Goal: Information Seeking & Learning: Learn about a topic

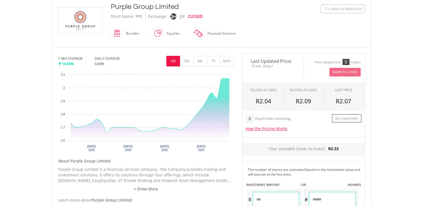
scroll to position [145, 0]
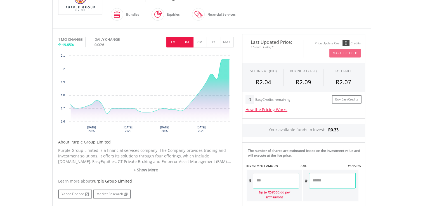
click at [188, 46] on button "3M" at bounding box center [187, 42] width 14 height 11
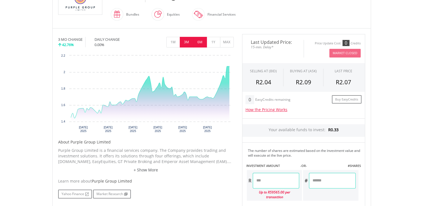
click at [204, 43] on button "6M" at bounding box center [200, 42] width 14 height 11
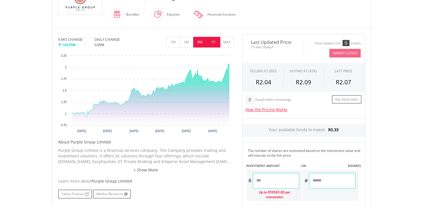
click at [215, 43] on button "1Y" at bounding box center [214, 42] width 14 height 11
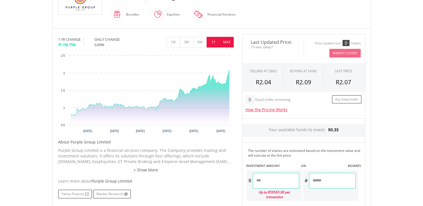
click at [228, 44] on button "MAX" at bounding box center [227, 42] width 14 height 11
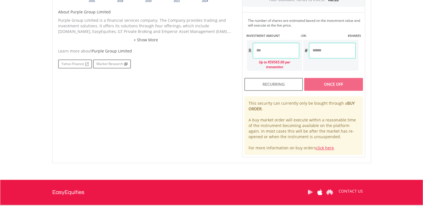
scroll to position [283, 0]
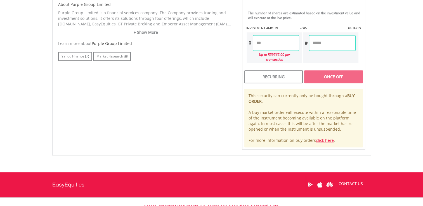
click at [143, 24] on p "Purple Group Limited is a financial services company. The Company provides trad…" at bounding box center [146, 18] width 176 height 17
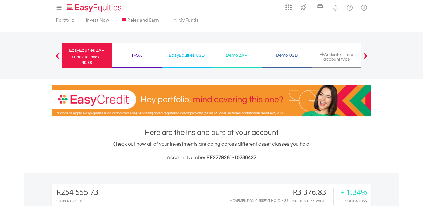
scroll to position [54, 106]
click at [195, 58] on div "EasyEquities USD" at bounding box center [186, 55] width 43 height 8
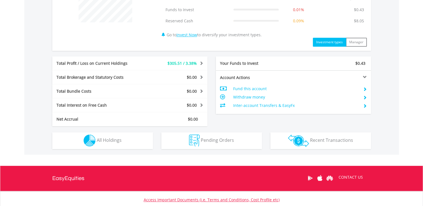
scroll to position [250, 0]
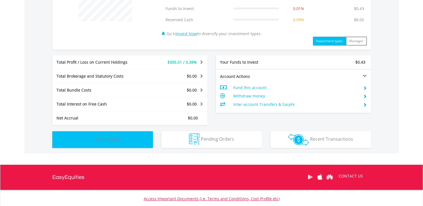
click at [89, 139] on img "button" at bounding box center [90, 140] width 12 height 12
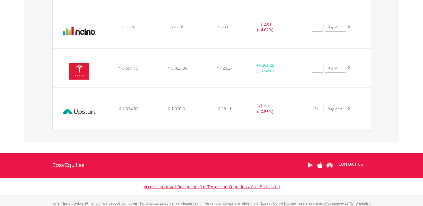
scroll to position [850, 0]
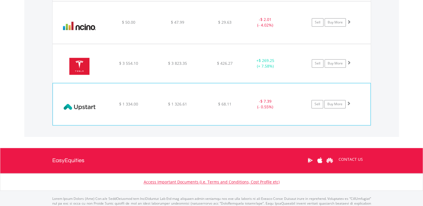
click at [348, 101] on span at bounding box center [349, 103] width 4 height 4
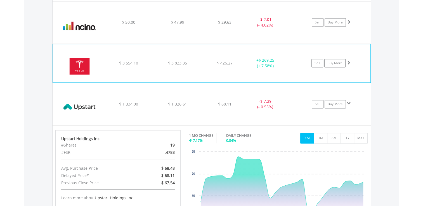
click at [348, 61] on span at bounding box center [349, 63] width 4 height 4
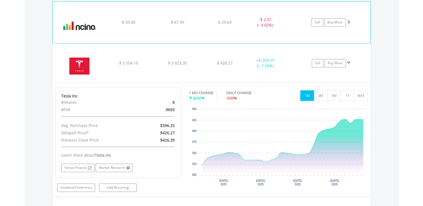
click at [349, 20] on span at bounding box center [349, 22] width 4 height 4
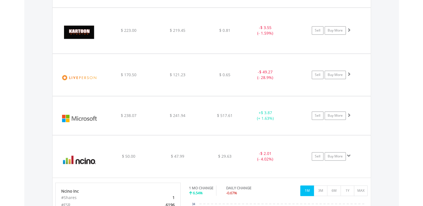
scroll to position [686, 0]
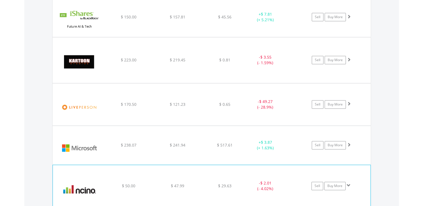
click at [349, 185] on span at bounding box center [349, 186] width 4 height 4
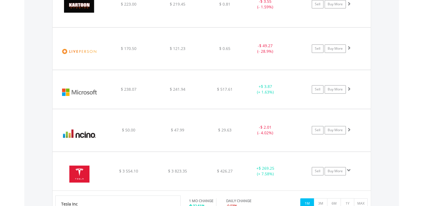
scroll to position [764, 0]
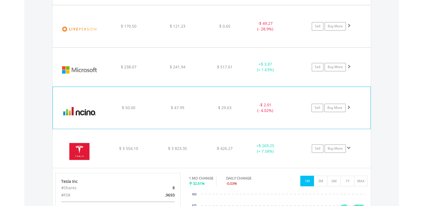
click at [348, 105] on span at bounding box center [349, 107] width 4 height 4
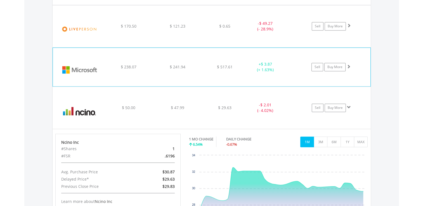
click at [349, 65] on span at bounding box center [349, 67] width 4 height 4
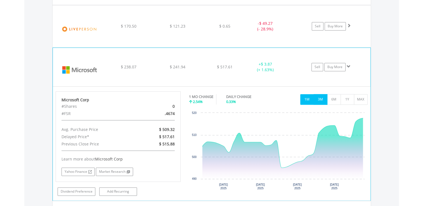
click at [324, 98] on button "3M" at bounding box center [321, 99] width 14 height 11
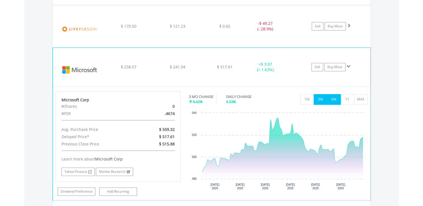
click at [332, 96] on button "6M" at bounding box center [334, 99] width 14 height 11
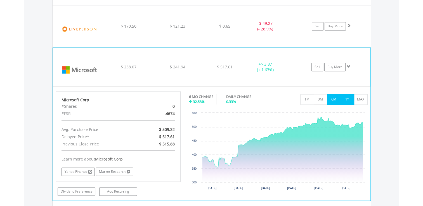
click at [345, 98] on button "1Y" at bounding box center [347, 99] width 14 height 11
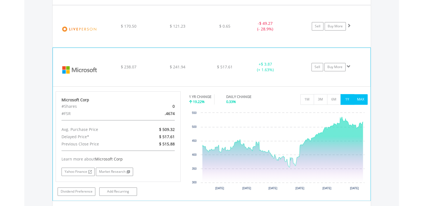
click at [359, 98] on button "MAX" at bounding box center [361, 99] width 14 height 11
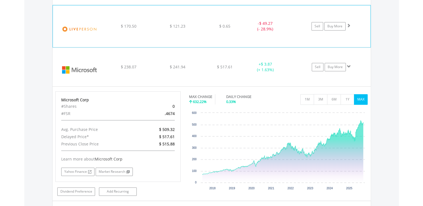
click at [348, 24] on span at bounding box center [349, 25] width 4 height 4
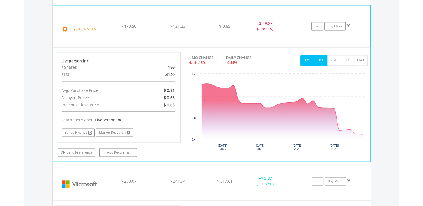
click at [325, 57] on button "3M" at bounding box center [321, 60] width 14 height 11
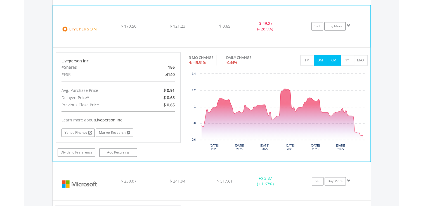
click at [332, 62] on button "6M" at bounding box center [334, 60] width 14 height 11
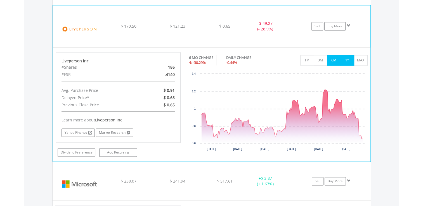
click at [344, 61] on button "1Y" at bounding box center [347, 60] width 14 height 11
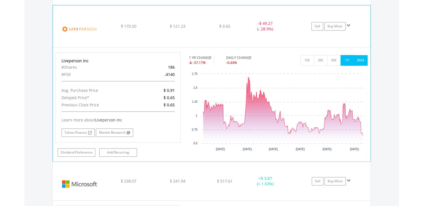
click at [361, 61] on button "MAX" at bounding box center [361, 60] width 14 height 11
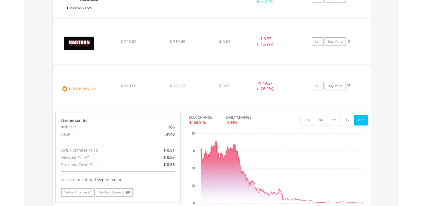
scroll to position [660, 0]
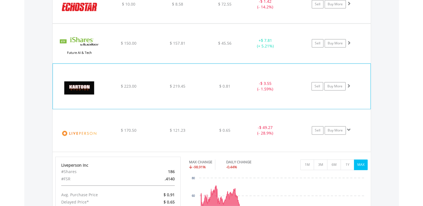
click at [348, 84] on span at bounding box center [349, 86] width 4 height 4
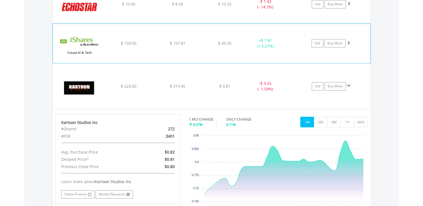
click at [348, 37] on div "﻿ iShares Future AI & Tech ETF $ 150.00 $ 157.81 $ 45.56 + $ 7.81 (+ 5.21%) Sel…" at bounding box center [212, 43] width 318 height 39
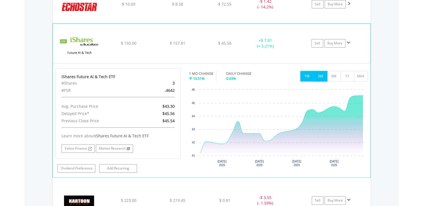
click at [321, 73] on button "3M" at bounding box center [321, 76] width 14 height 11
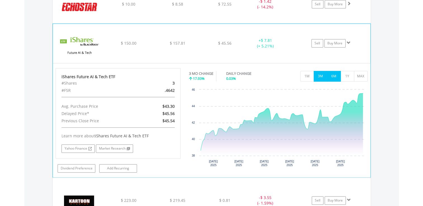
click at [330, 77] on button "6M" at bounding box center [334, 76] width 14 height 11
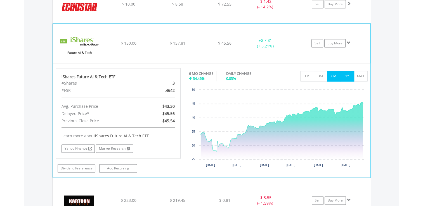
click at [346, 75] on button "1Y" at bounding box center [347, 76] width 14 height 11
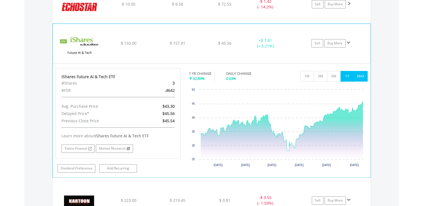
click at [358, 75] on button "MAX" at bounding box center [361, 76] width 14 height 11
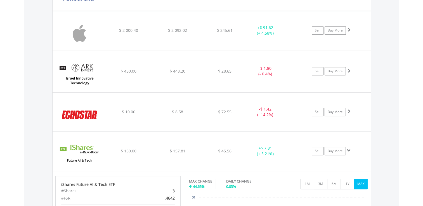
scroll to position [533, 0]
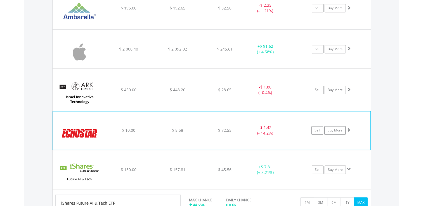
click at [348, 128] on span at bounding box center [349, 130] width 4 height 4
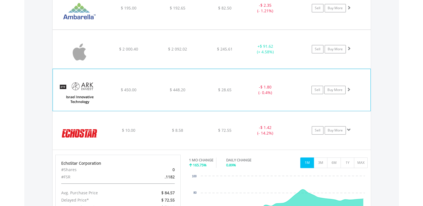
click at [347, 88] on span at bounding box center [349, 89] width 4 height 4
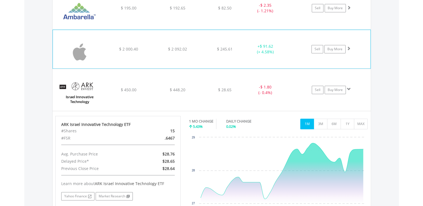
click at [348, 49] on span at bounding box center [349, 48] width 4 height 4
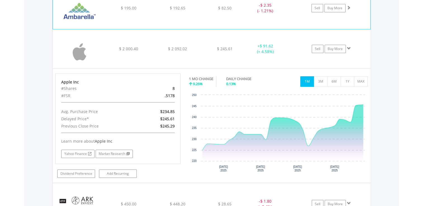
click at [349, 6] on span at bounding box center [349, 8] width 4 height 4
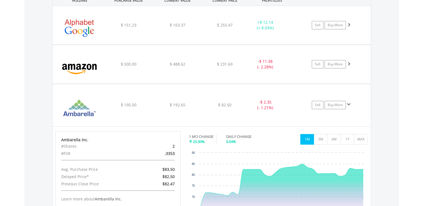
scroll to position [433, 0]
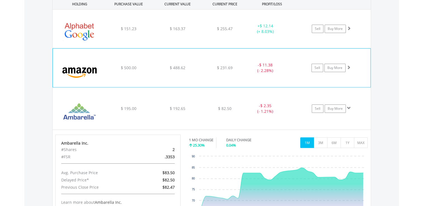
click at [348, 66] on span at bounding box center [349, 67] width 4 height 4
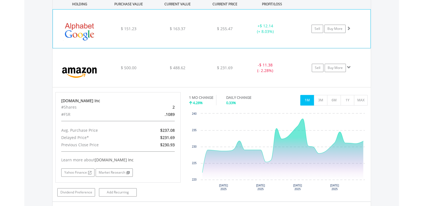
click at [349, 26] on span at bounding box center [349, 28] width 4 height 4
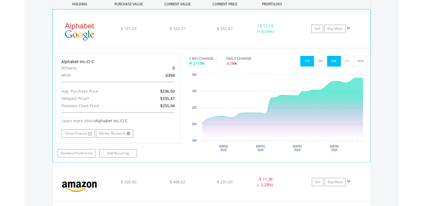
click at [331, 62] on button "6M" at bounding box center [334, 61] width 14 height 11
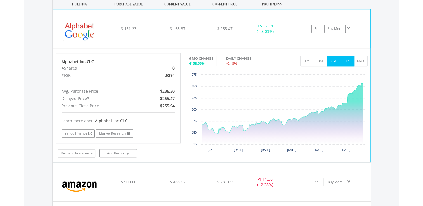
click at [348, 60] on button "1Y" at bounding box center [347, 61] width 14 height 11
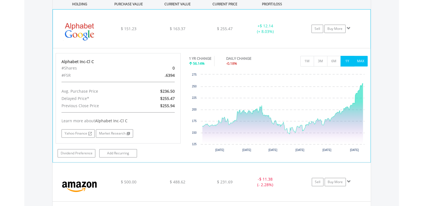
click at [361, 60] on button "MAX" at bounding box center [361, 61] width 14 height 11
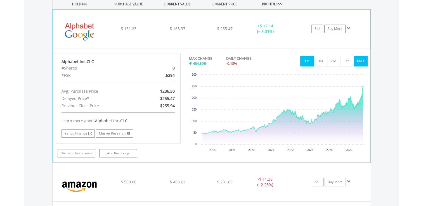
click at [309, 60] on button "1M" at bounding box center [307, 61] width 14 height 11
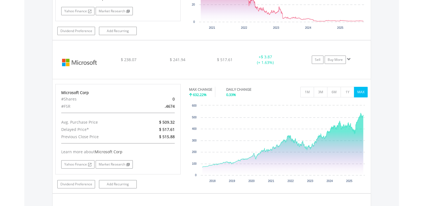
scroll to position [1827, 0]
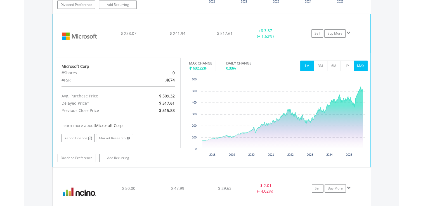
click at [305, 61] on button "1M" at bounding box center [307, 66] width 14 height 11
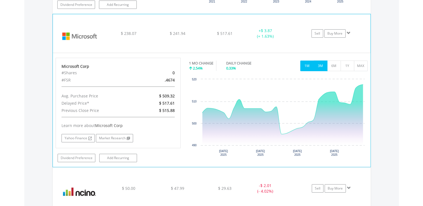
click at [323, 61] on button "3M" at bounding box center [321, 66] width 14 height 11
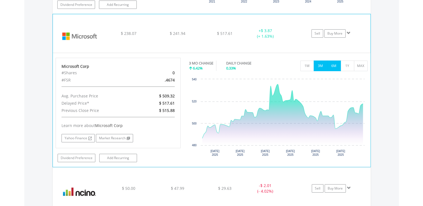
click at [330, 61] on button "6M" at bounding box center [334, 66] width 14 height 11
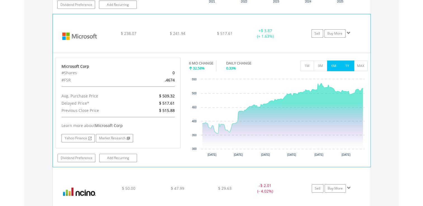
click at [343, 61] on button "1Y" at bounding box center [347, 66] width 14 height 11
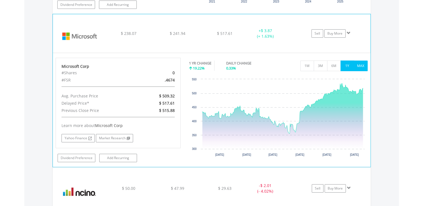
click at [360, 61] on button "MAX" at bounding box center [361, 66] width 14 height 11
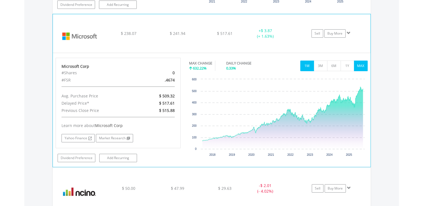
click at [304, 61] on button "1M" at bounding box center [307, 66] width 14 height 11
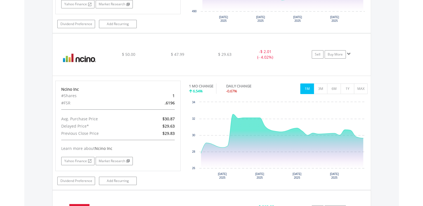
scroll to position [1964, 0]
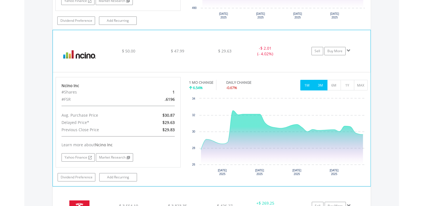
click at [319, 80] on button "3M" at bounding box center [321, 85] width 14 height 11
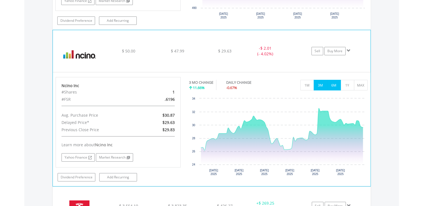
click at [333, 80] on button "6M" at bounding box center [334, 85] width 14 height 11
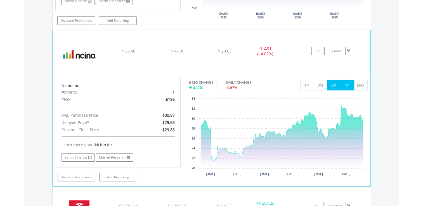
click at [349, 80] on button "1Y" at bounding box center [347, 85] width 14 height 11
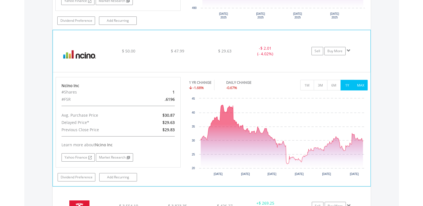
click at [362, 80] on button "MAX" at bounding box center [361, 85] width 14 height 11
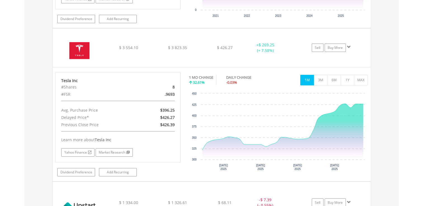
scroll to position [2129, 0]
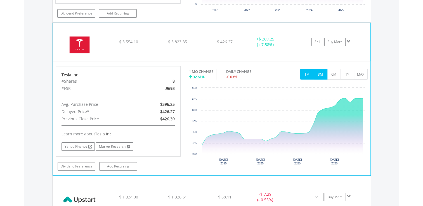
click at [319, 69] on button "3M" at bounding box center [321, 74] width 14 height 11
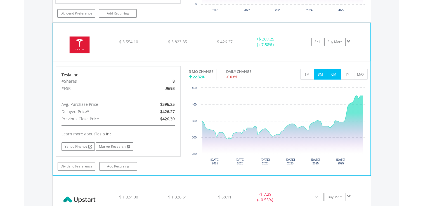
click at [331, 69] on button "6M" at bounding box center [334, 74] width 14 height 11
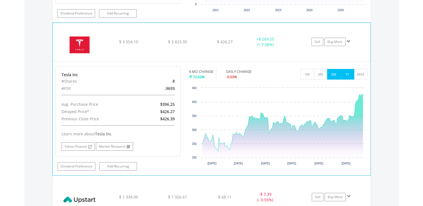
click at [348, 69] on button "1Y" at bounding box center [347, 74] width 14 height 11
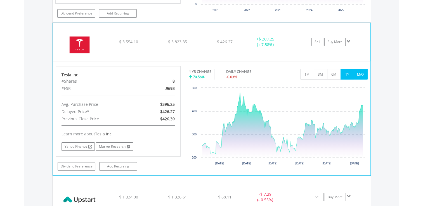
click at [364, 71] on button "MAX" at bounding box center [361, 74] width 14 height 11
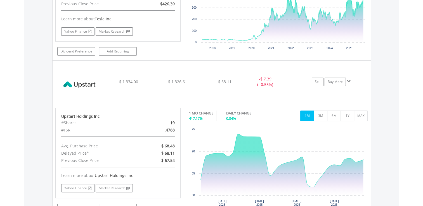
scroll to position [2270, 0]
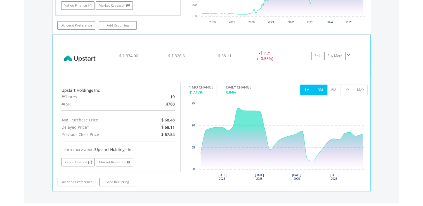
click at [321, 85] on button "3M" at bounding box center [321, 90] width 14 height 11
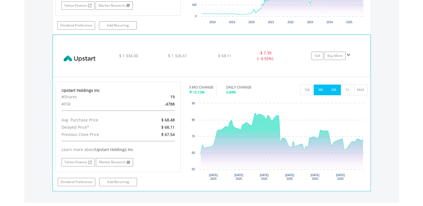
click at [333, 85] on button "6M" at bounding box center [334, 90] width 14 height 11
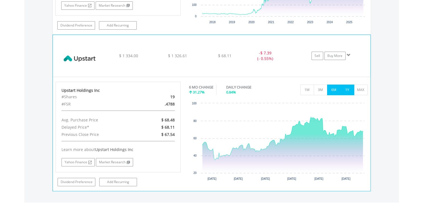
click at [347, 85] on button "1Y" at bounding box center [347, 90] width 14 height 11
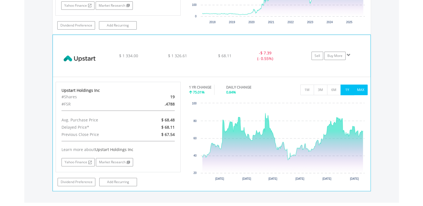
click at [358, 85] on button "MAX" at bounding box center [361, 90] width 14 height 11
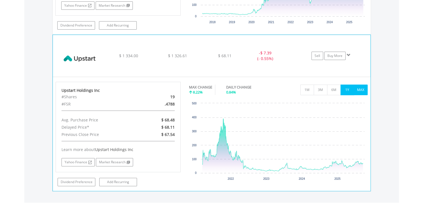
click at [350, 85] on button "1Y" at bounding box center [347, 90] width 14 height 11
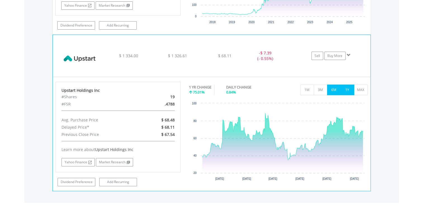
click at [327, 85] on button "6M" at bounding box center [334, 90] width 14 height 11
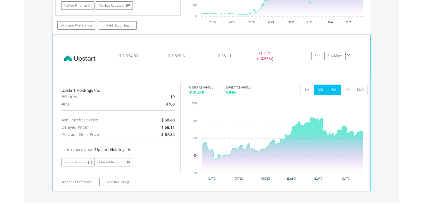
click at [317, 85] on button "3M" at bounding box center [321, 90] width 14 height 11
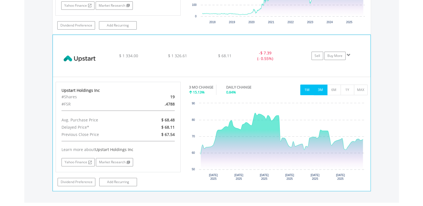
click at [305, 85] on button "1M" at bounding box center [307, 90] width 14 height 11
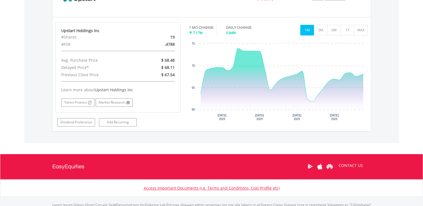
scroll to position [2350, 0]
